Goal: Use online tool/utility: Utilize a website feature to perform a specific function

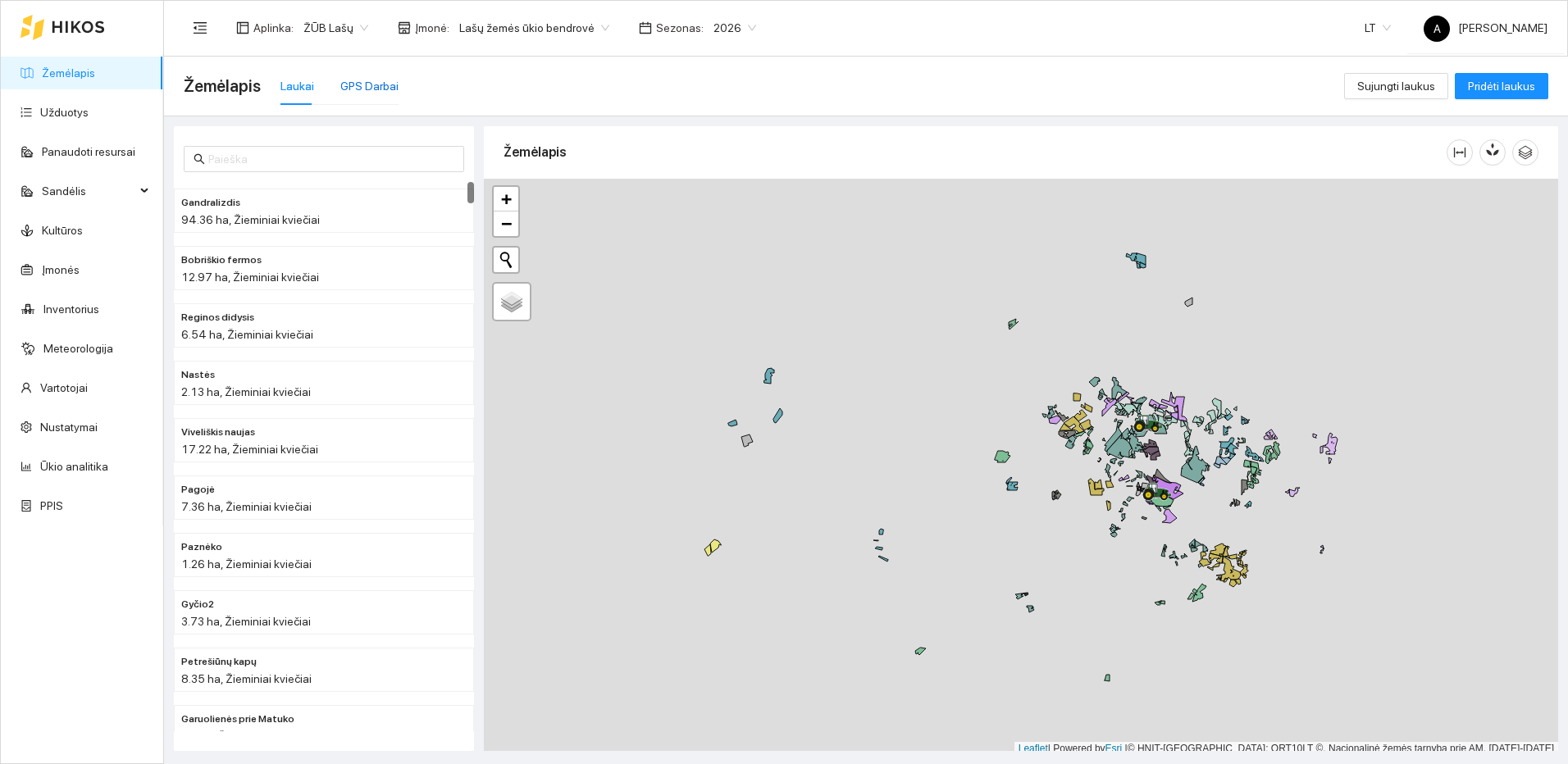
click at [364, 85] on div "GPS Darbai" at bounding box center [369, 85] width 58 height 18
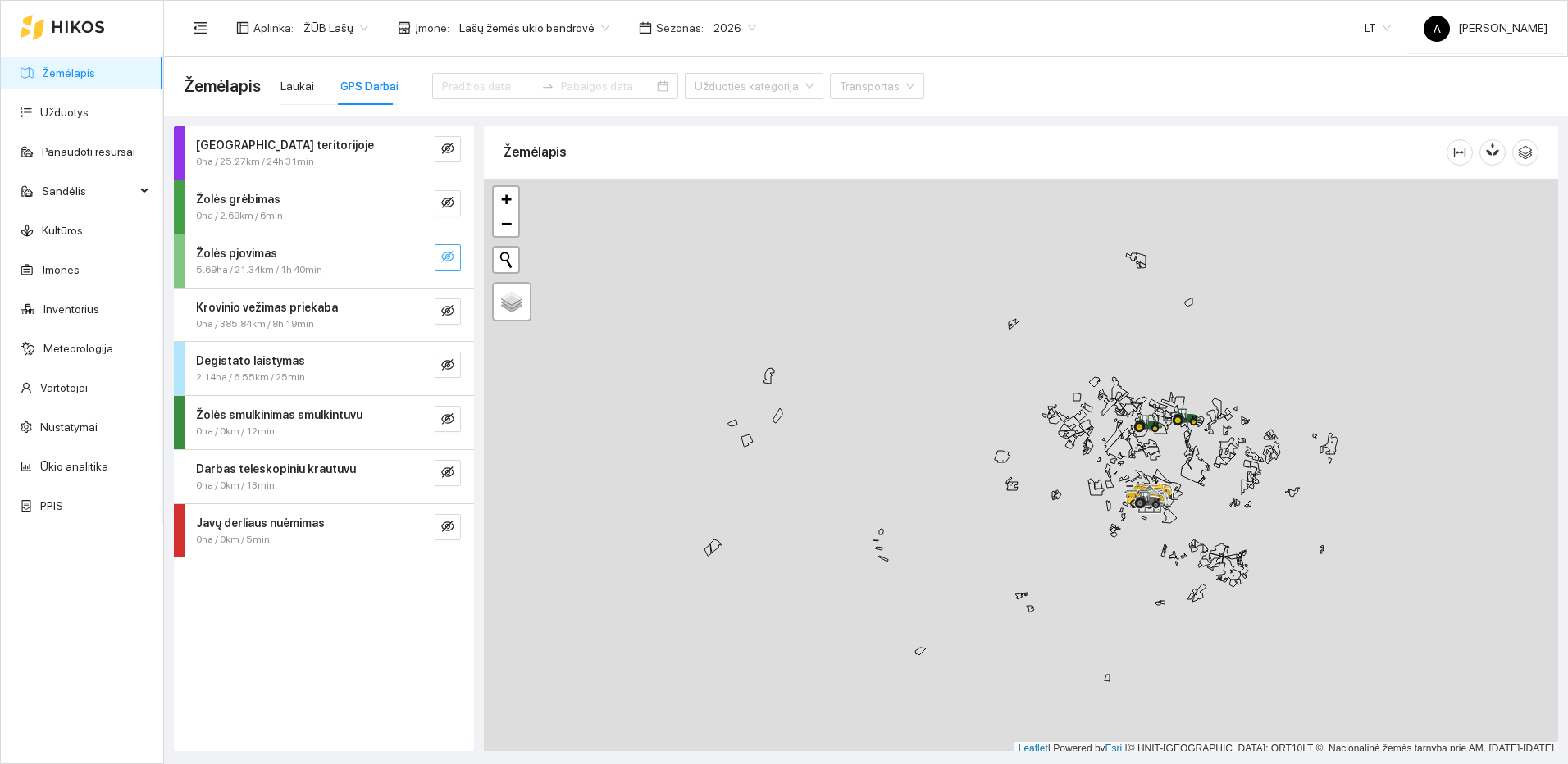
click at [453, 259] on icon "eye-invisible" at bounding box center [447, 256] width 13 height 13
click at [417, 259] on icon "search" at bounding box center [415, 256] width 11 height 11
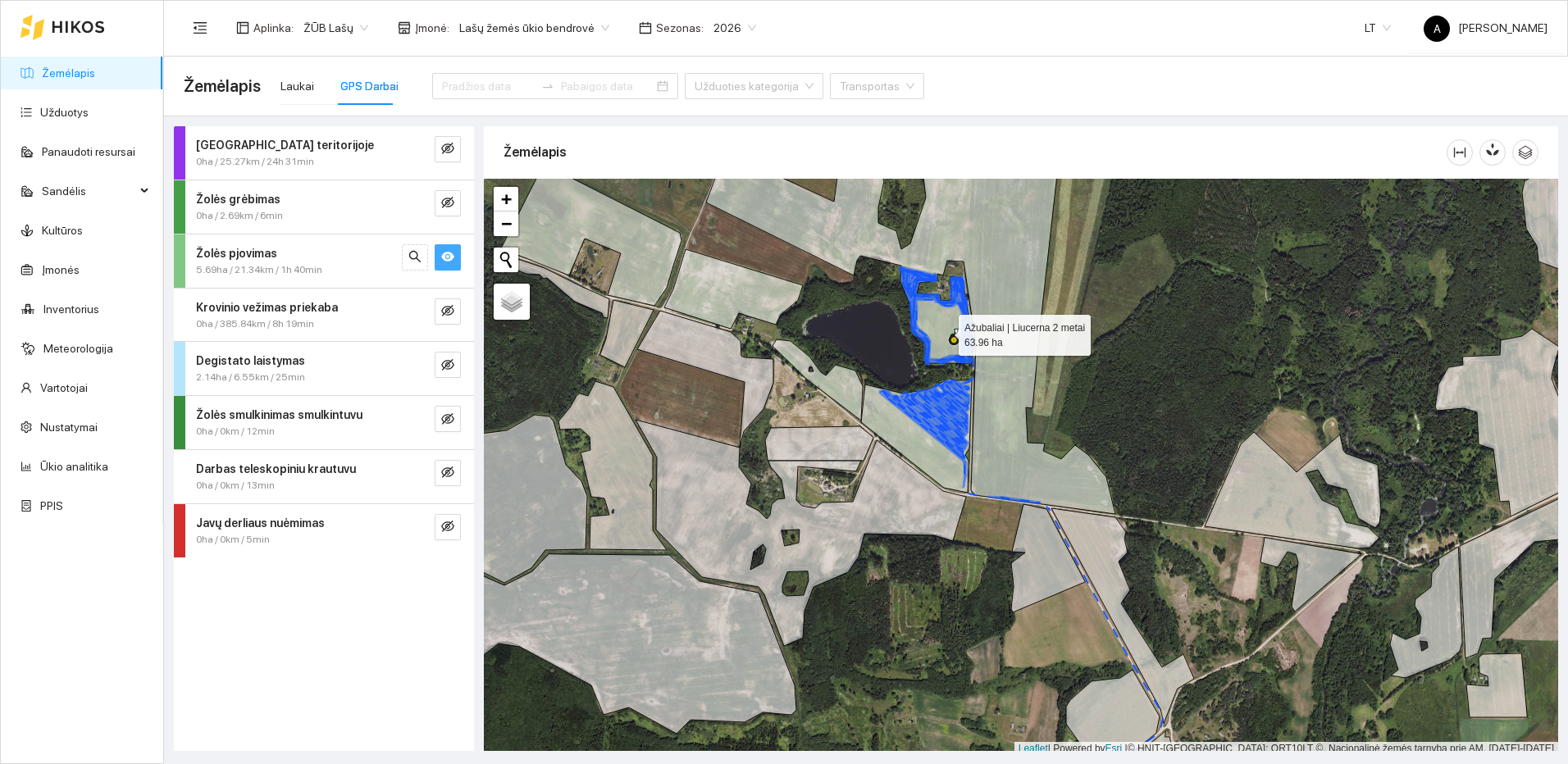
click at [943, 331] on icon at bounding box center [910, 317] width 409 height 394
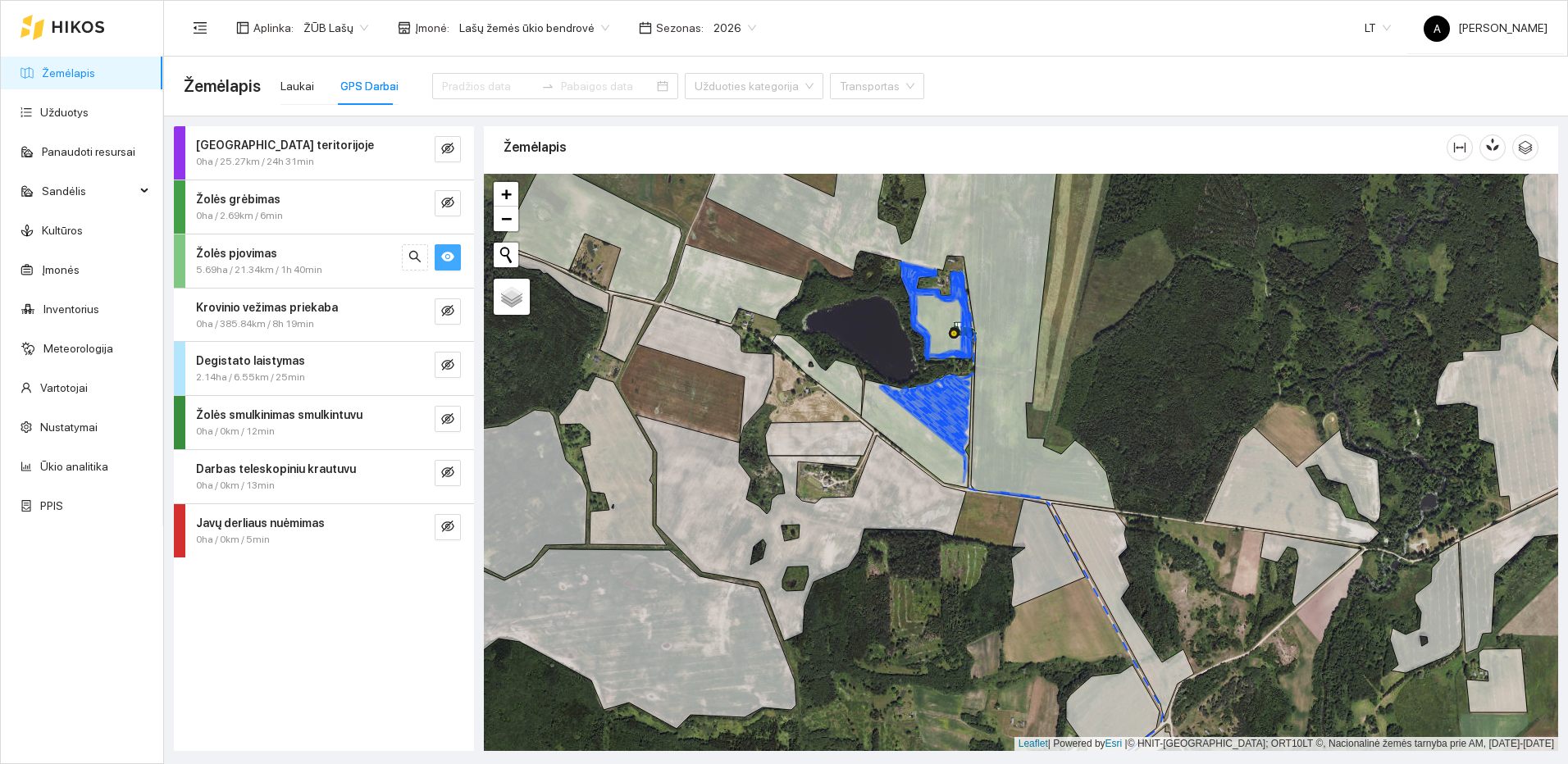
click at [448, 266] on span "eye" at bounding box center [447, 258] width 13 height 16
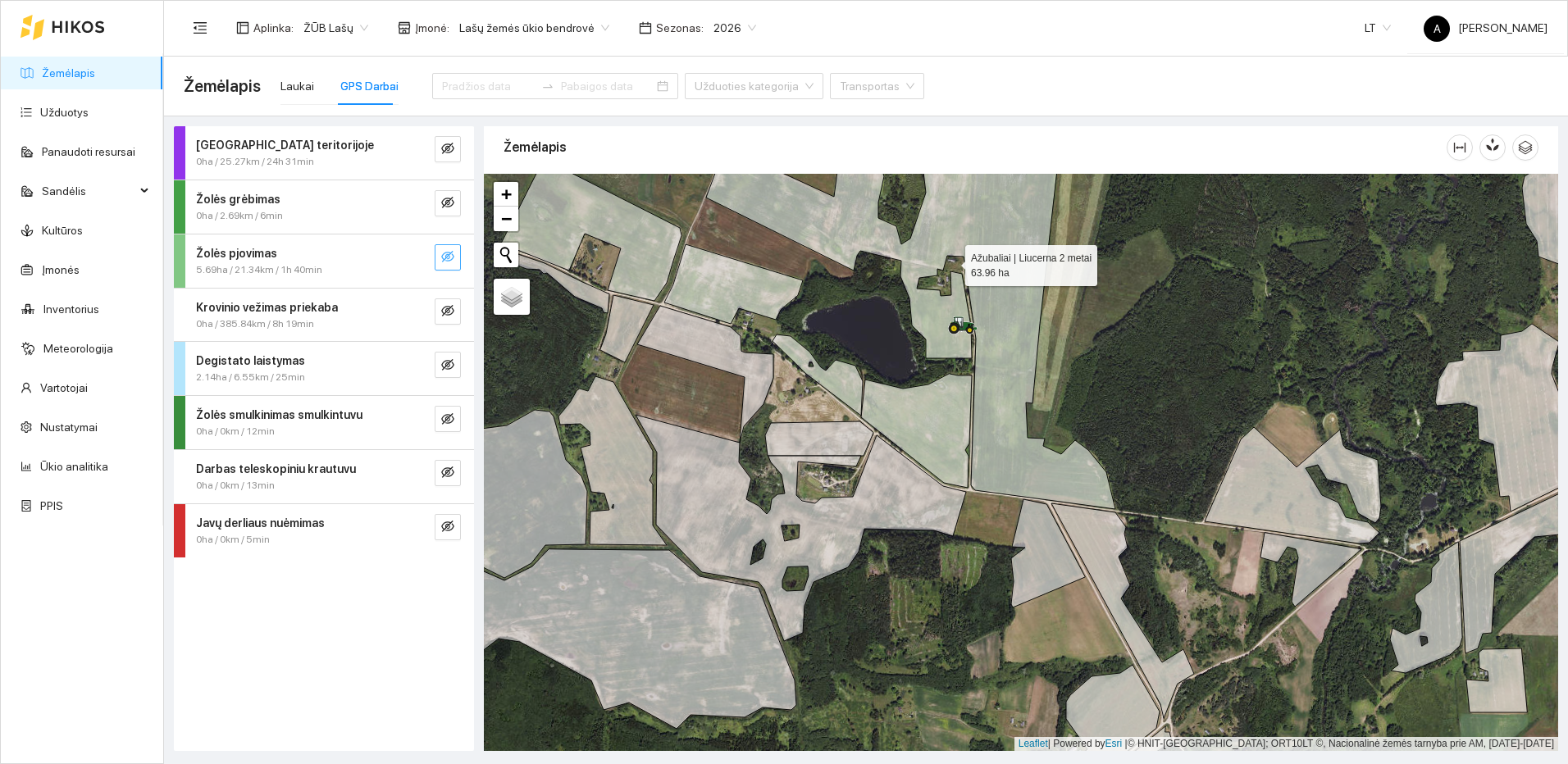
click at [934, 318] on icon at bounding box center [910, 313] width 409 height 394
click at [456, 258] on button "button" at bounding box center [448, 257] width 26 height 26
